Goal: Task Accomplishment & Management: Complete application form

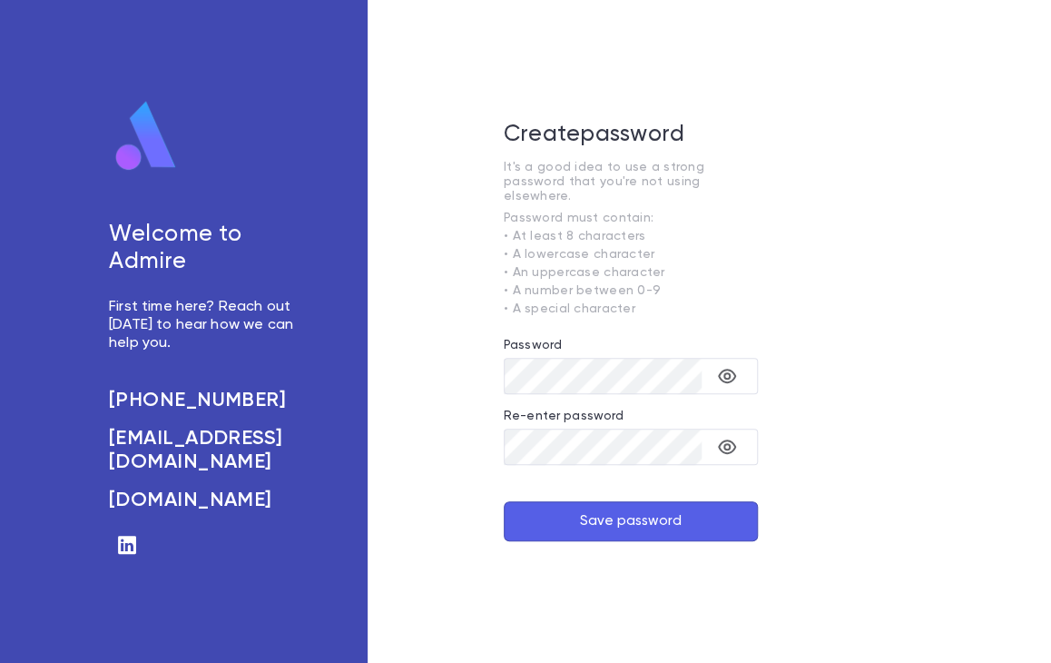
click at [581, 399] on div "​" at bounding box center [631, 383] width 254 height 51
click at [581, 389] on div "​" at bounding box center [631, 383] width 254 height 51
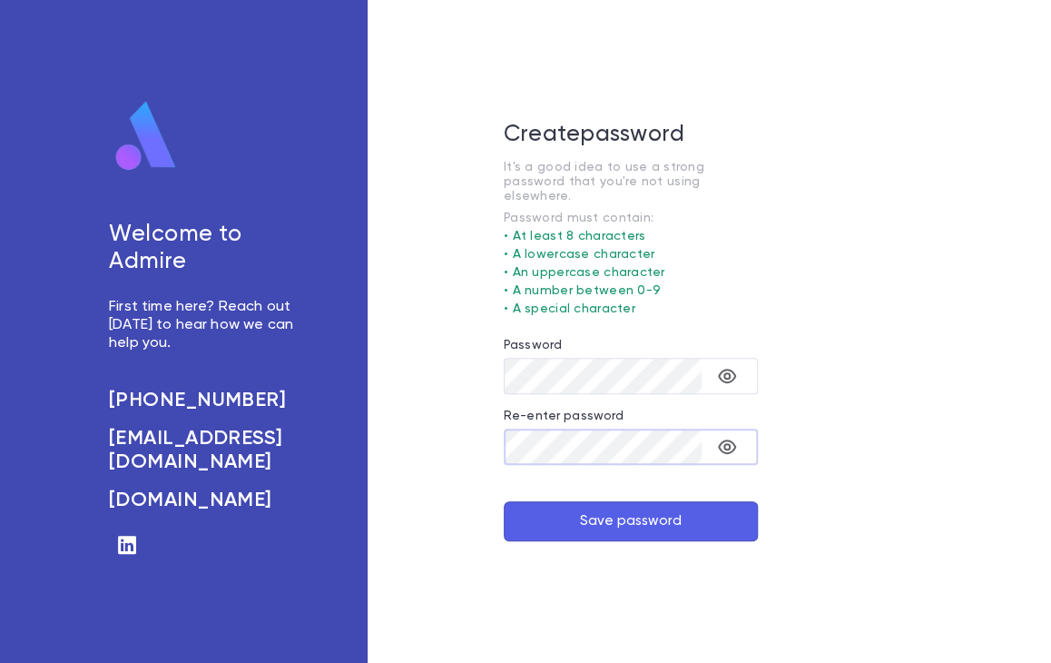
click at [504, 501] on button "Save password" at bounding box center [631, 521] width 254 height 40
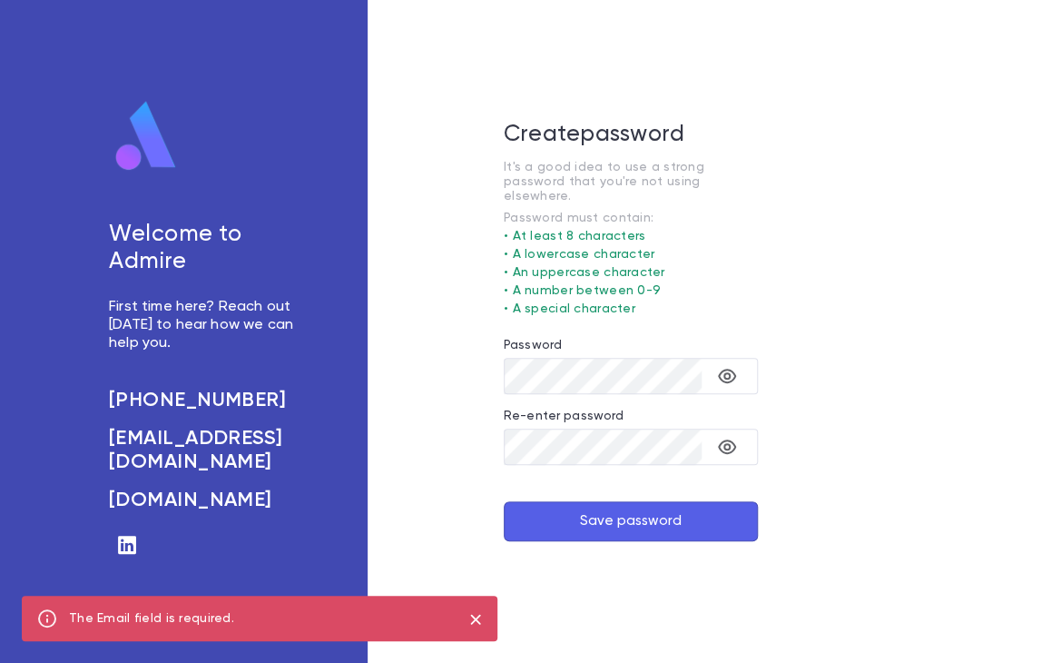
click at [433, 506] on div "Create password It's a good idea to use a strong password that you're not using…" at bounding box center [631, 331] width 526 height 663
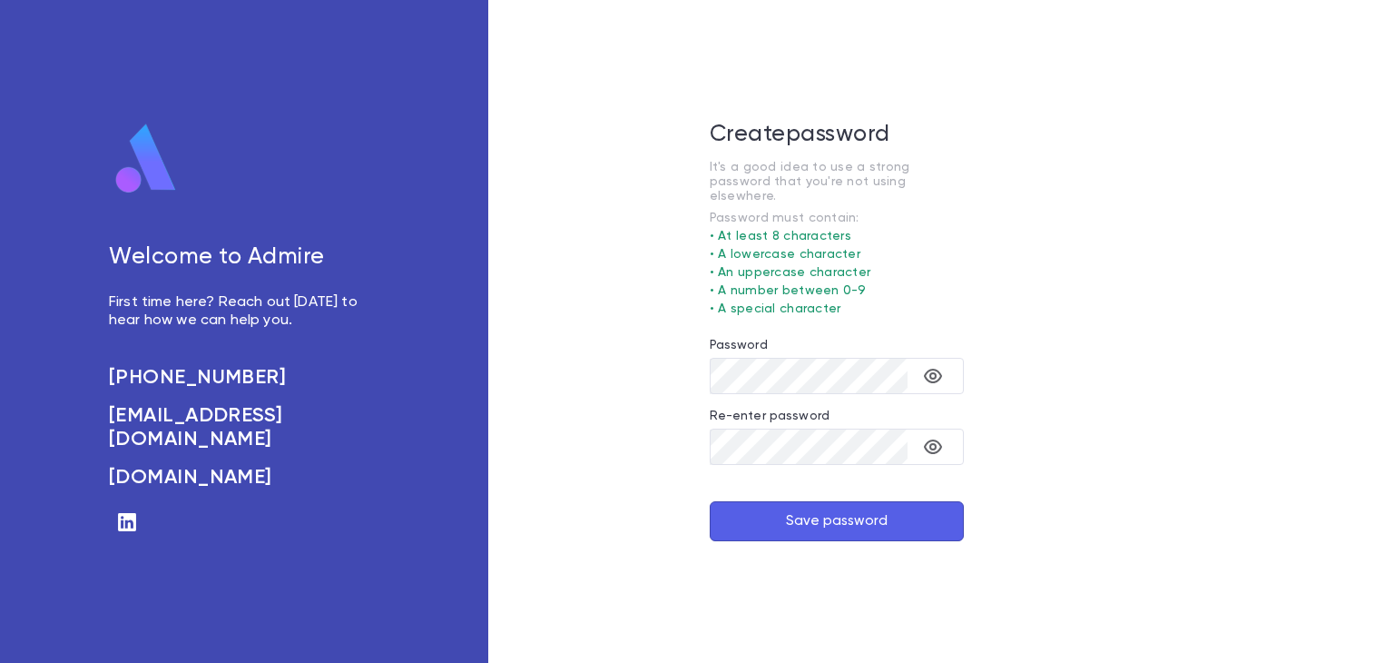
click at [221, 327] on p "First time here? Reach out [DATE] to hear how we can help you." at bounding box center [243, 311] width 269 height 36
click at [290, 260] on h5 "Welcome to Admire" at bounding box center [243, 257] width 269 height 27
click at [247, 389] on h6 "[PHONE_NUMBER]" at bounding box center [243, 378] width 269 height 24
